Goal: Transaction & Acquisition: Purchase product/service

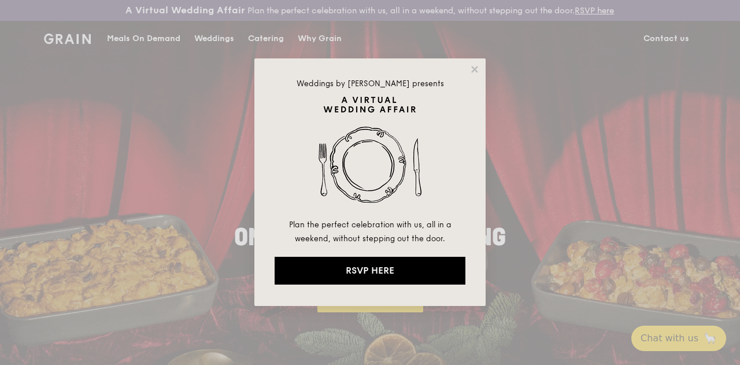
click at [473, 62] on div "Weddings by [PERSON_NAME] presents Plan the perfect celebration with us, all in…" at bounding box center [369, 181] width 231 height 247
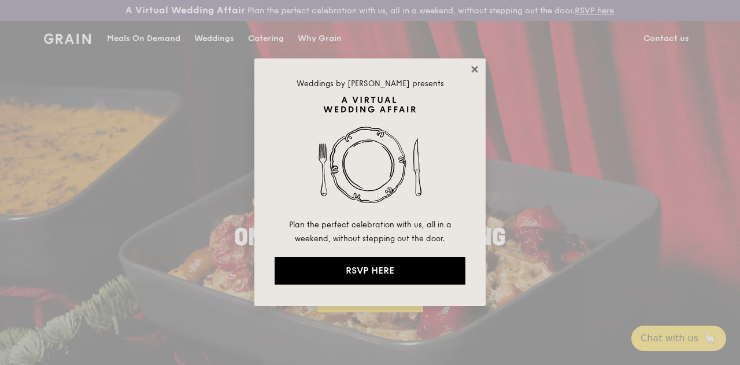
click at [469, 66] on icon at bounding box center [474, 69] width 10 height 10
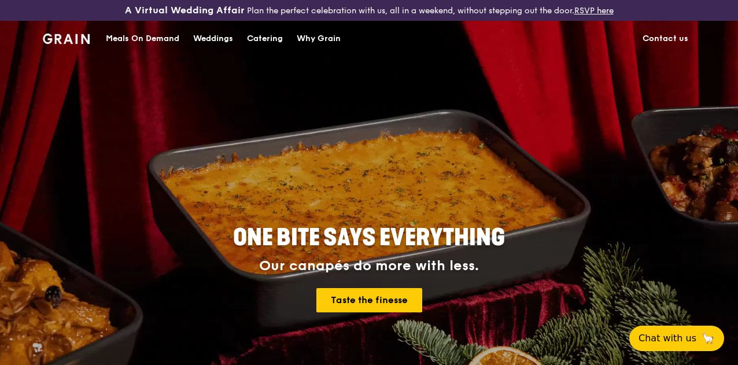
click at [259, 50] on div "Catering" at bounding box center [265, 38] width 36 height 35
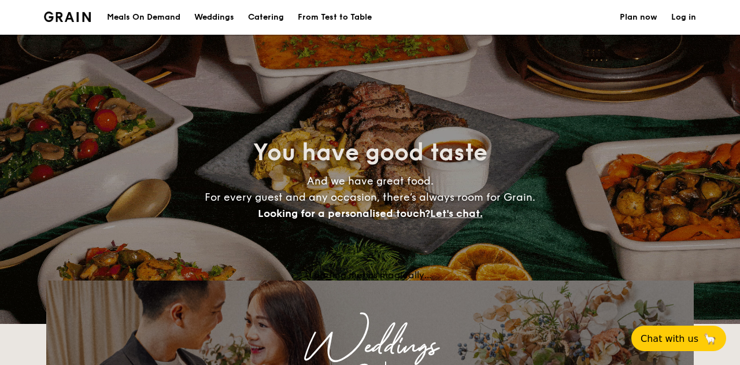
select select
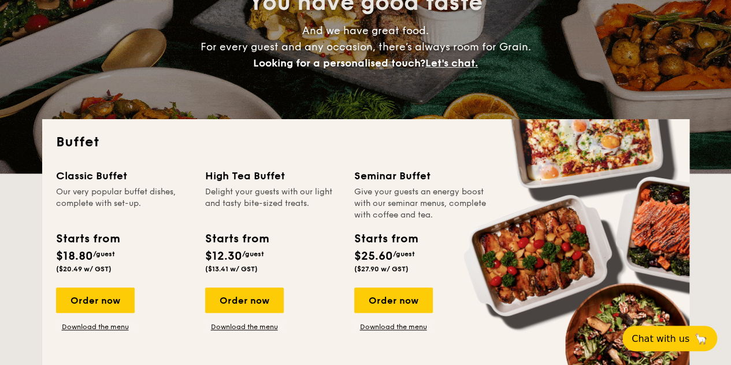
scroll to position [183, 0]
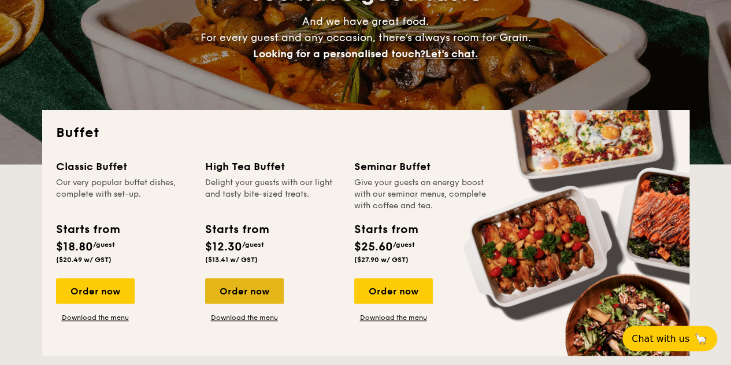
click at [246, 301] on div "Order now" at bounding box center [244, 290] width 79 height 25
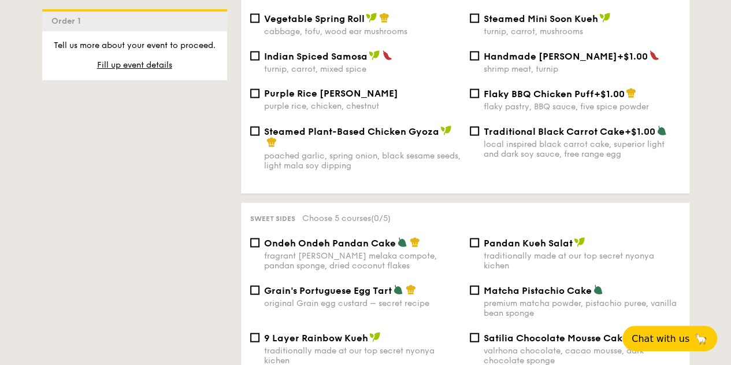
scroll to position [1214, 0]
